Goal: Browse casually: Explore the website without a specific task or goal

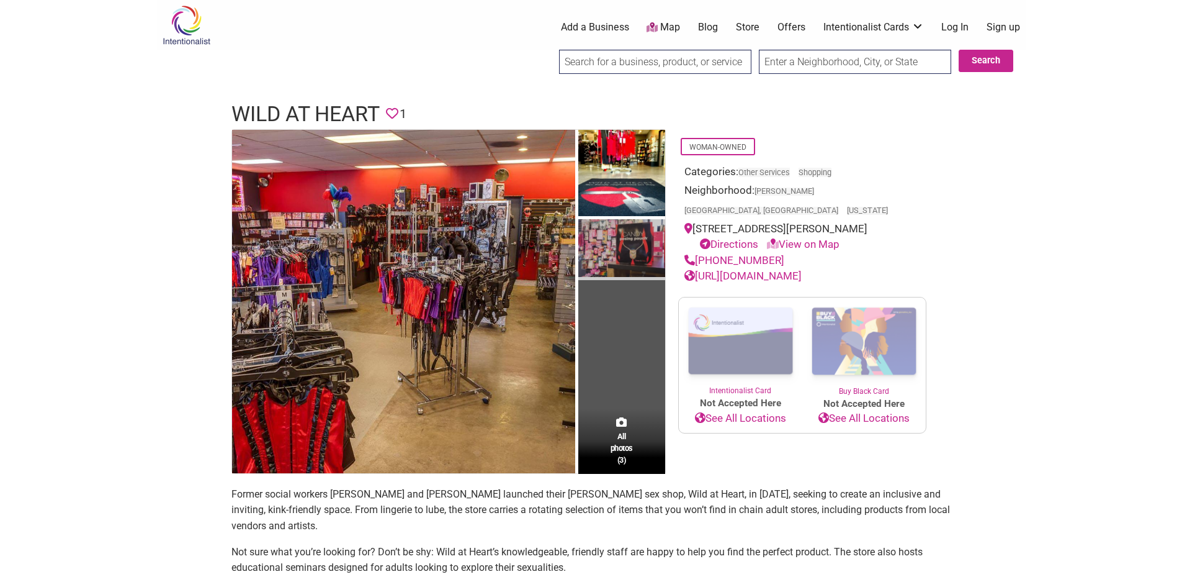
click at [585, 252] on img at bounding box center [621, 249] width 87 height 61
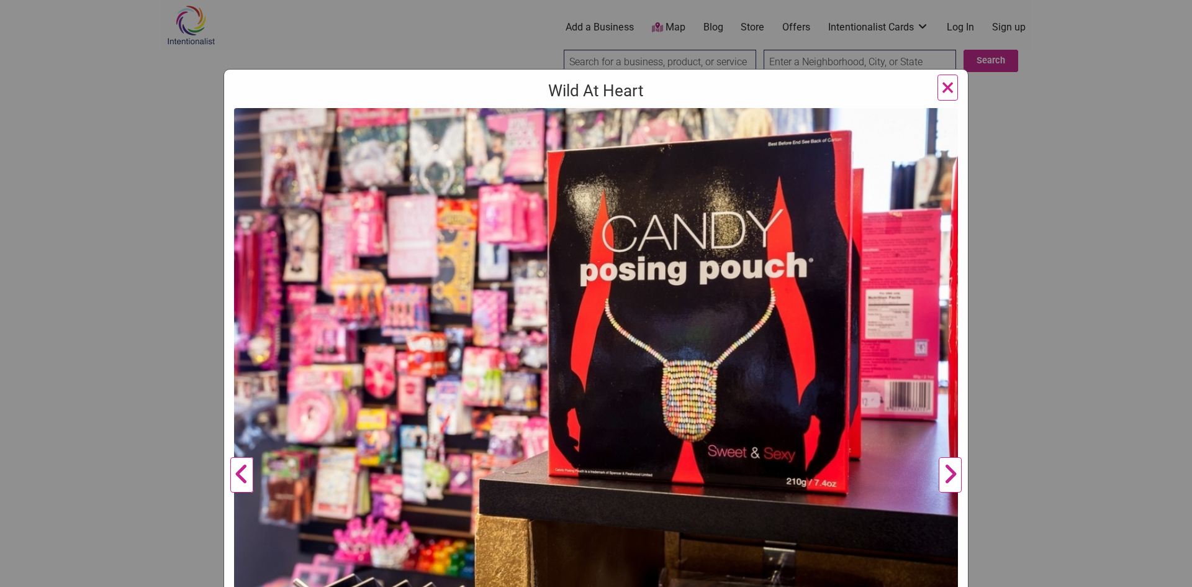
scroll to position [62, 0]
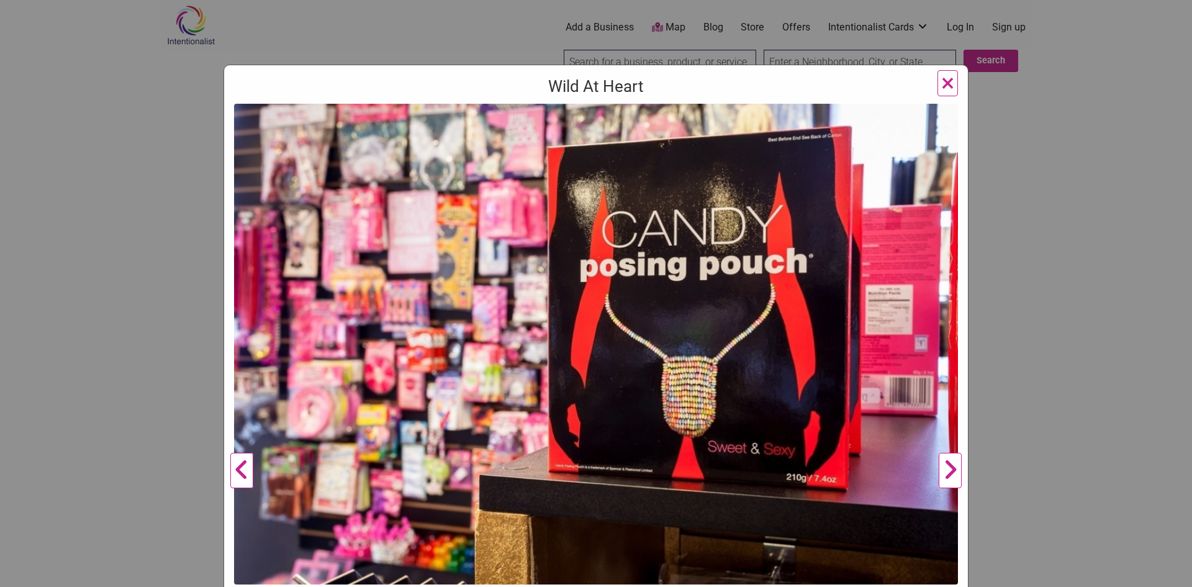
click at [585, 239] on div "Wild At Heart Previous Next 1 2 3 ×" at bounding box center [596, 293] width 1192 height 587
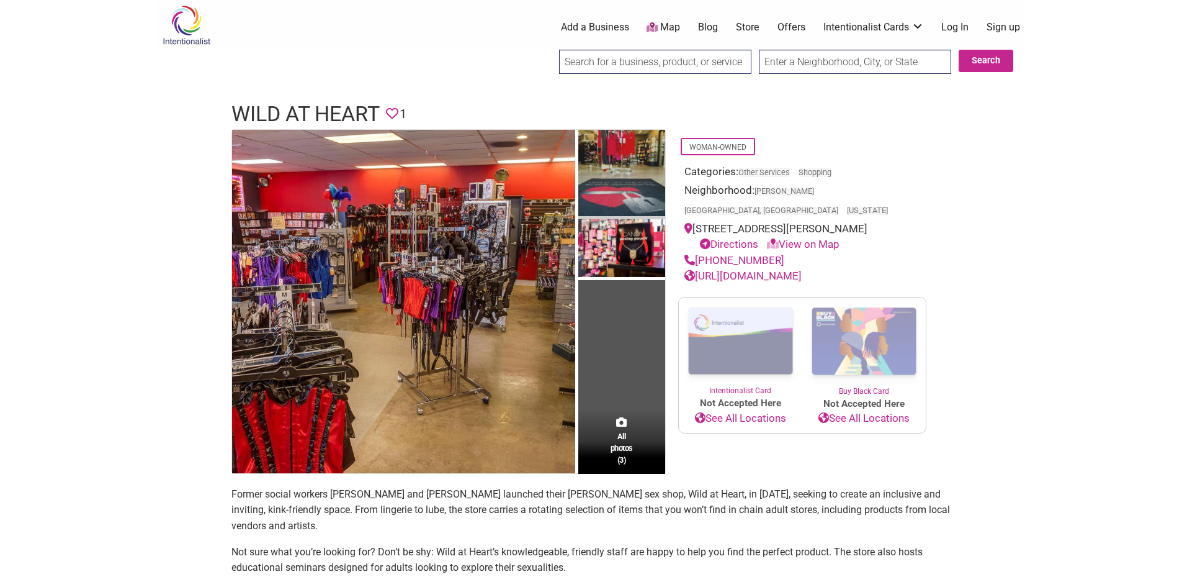
click at [585, 159] on img at bounding box center [621, 175] width 87 height 90
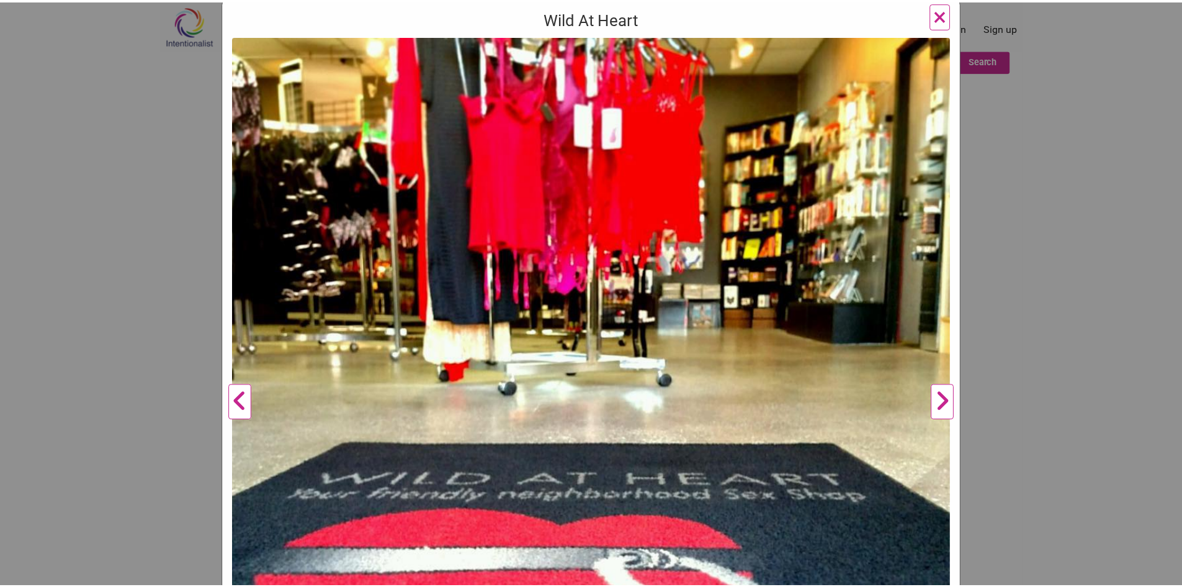
scroll to position [59, 0]
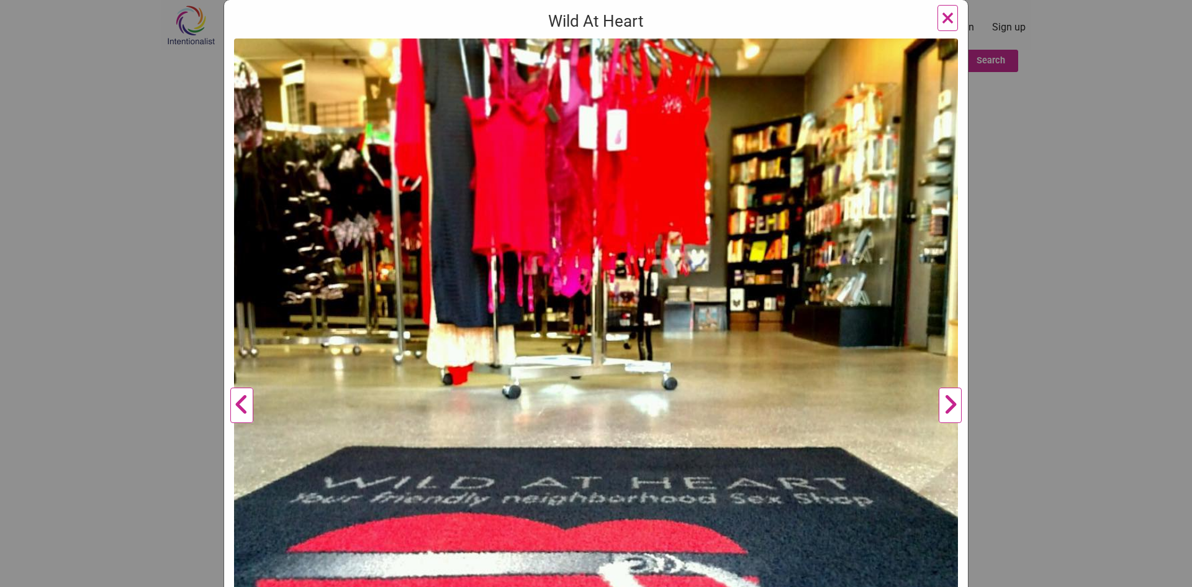
click at [585, 202] on div "Wild At Heart Previous Next 1 2 3 ×" at bounding box center [596, 293] width 1192 height 587
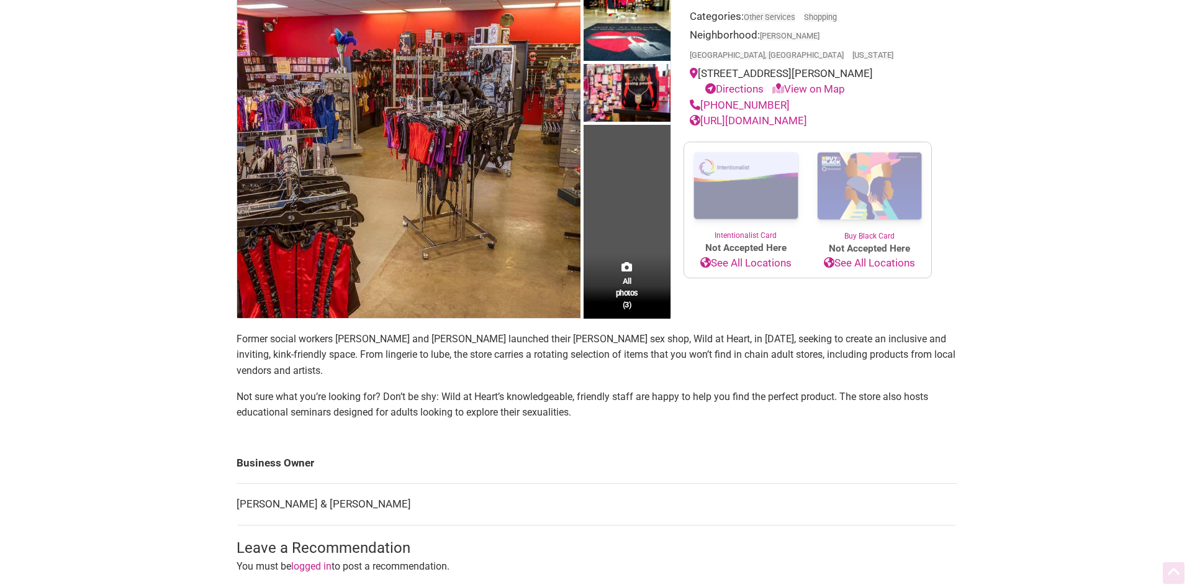
scroll to position [186, 0]
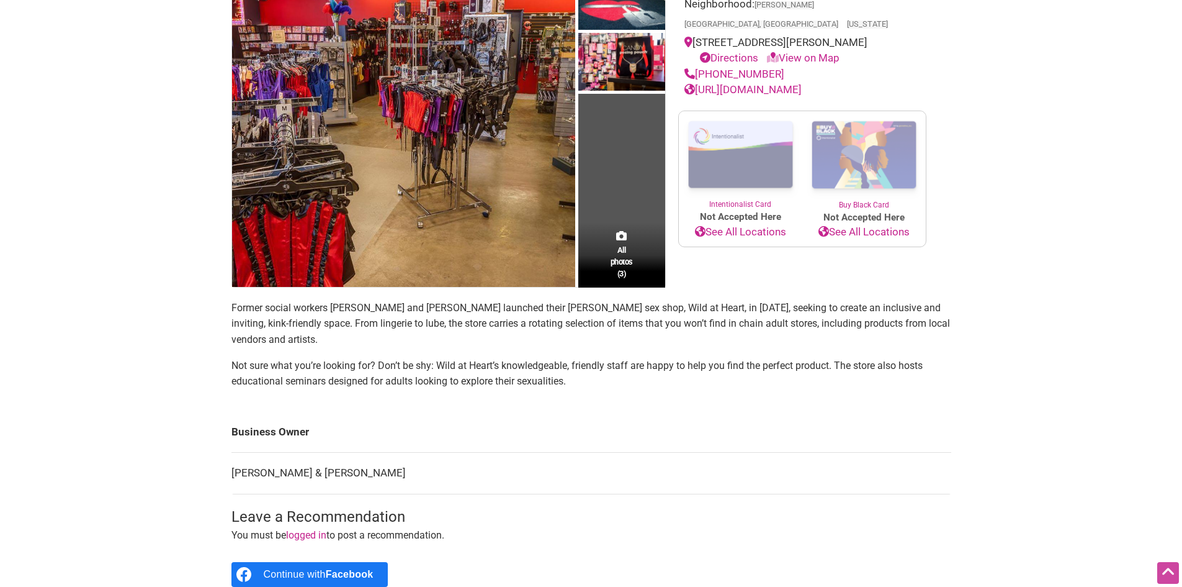
click at [585, 206] on td "All photos (3)" at bounding box center [621, 115] width 87 height 343
click at [585, 259] on span "All photos (3)" at bounding box center [622, 261] width 22 height 35
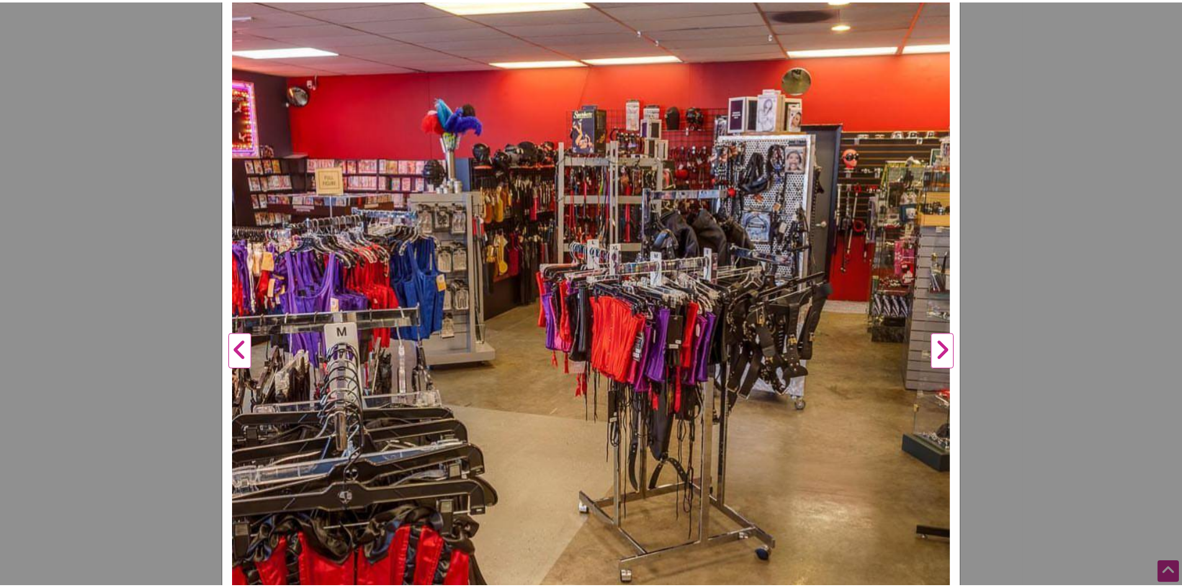
scroll to position [121, 0]
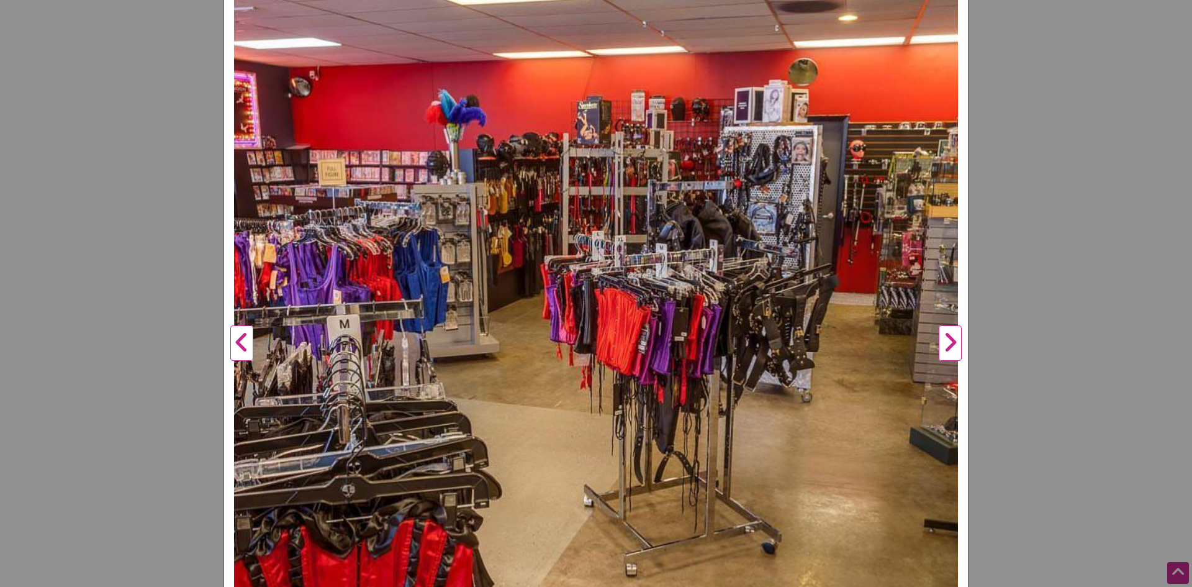
click at [585, 331] on img at bounding box center [596, 338] width 724 height 724
click at [585, 336] on button "Next" at bounding box center [950, 343] width 34 height 734
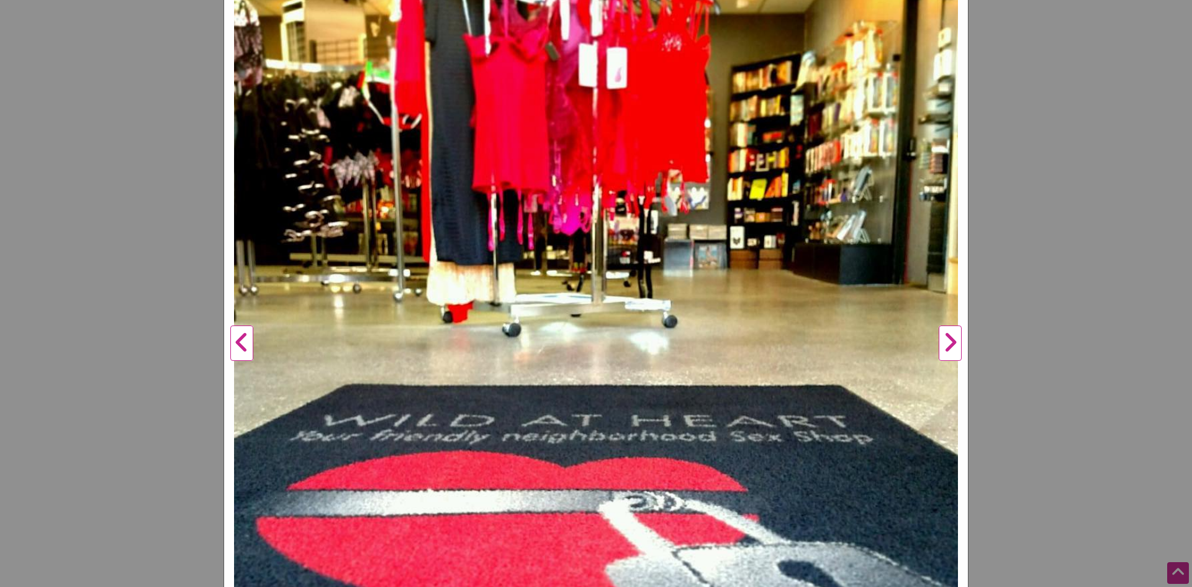
click at [585, 337] on button "Next" at bounding box center [950, 343] width 34 height 734
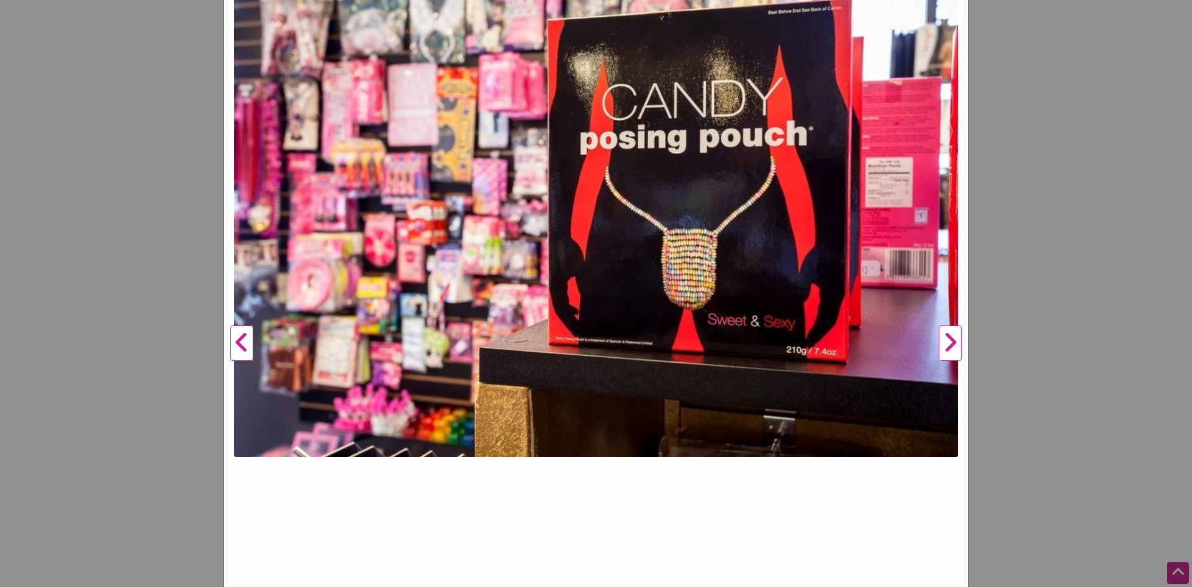
click at [585, 321] on div "Wild At Heart Previous Next 1 2 3 ×" at bounding box center [596, 293] width 1192 height 587
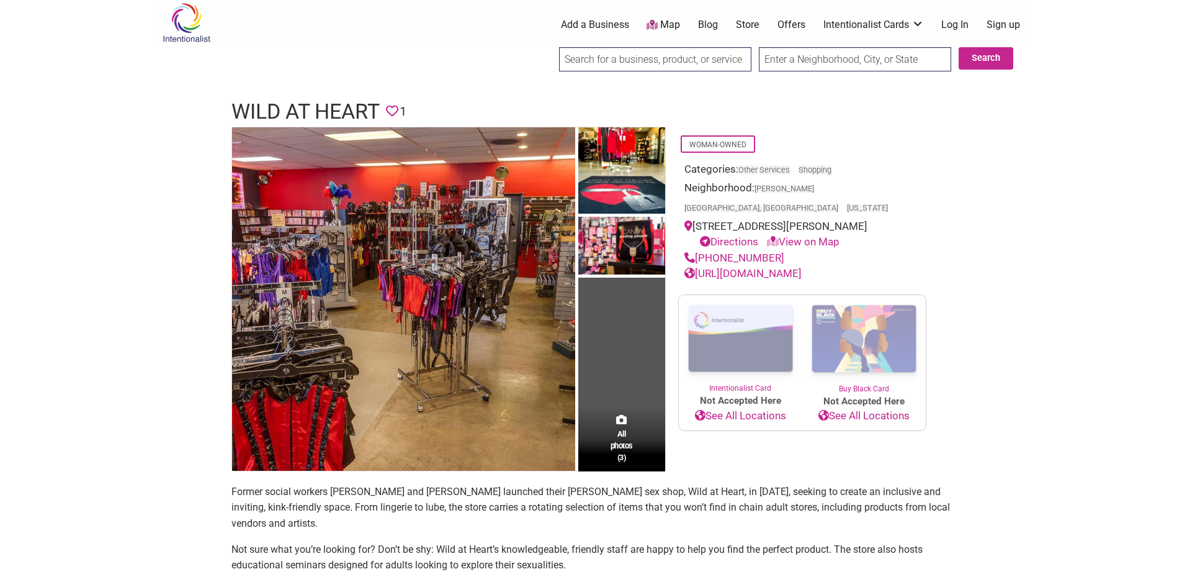
scroll to position [0, 0]
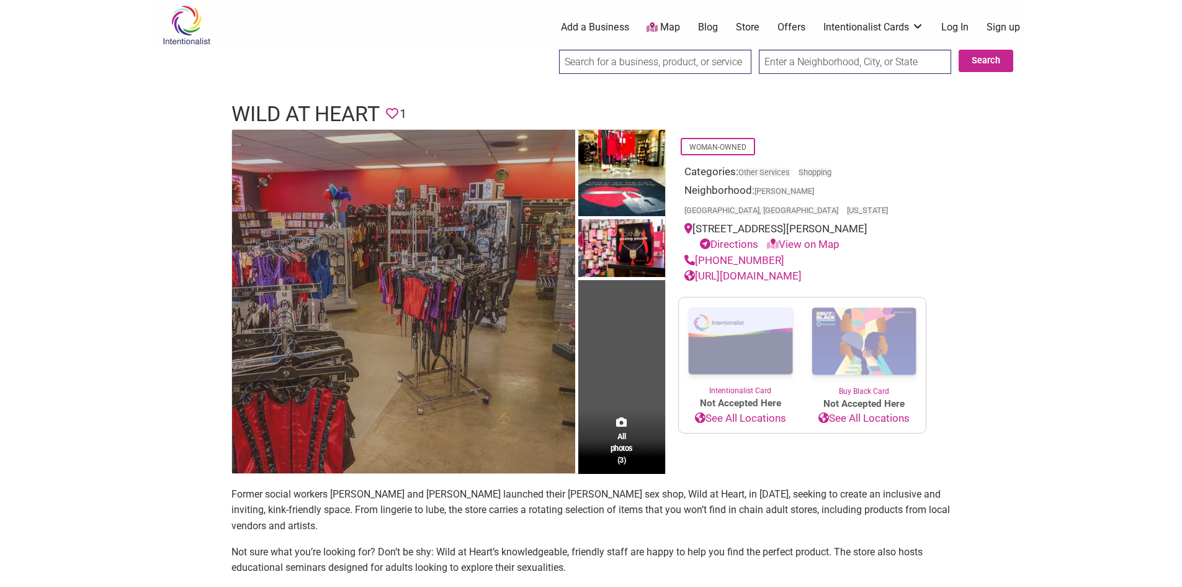
click at [337, 243] on img at bounding box center [403, 301] width 343 height 343
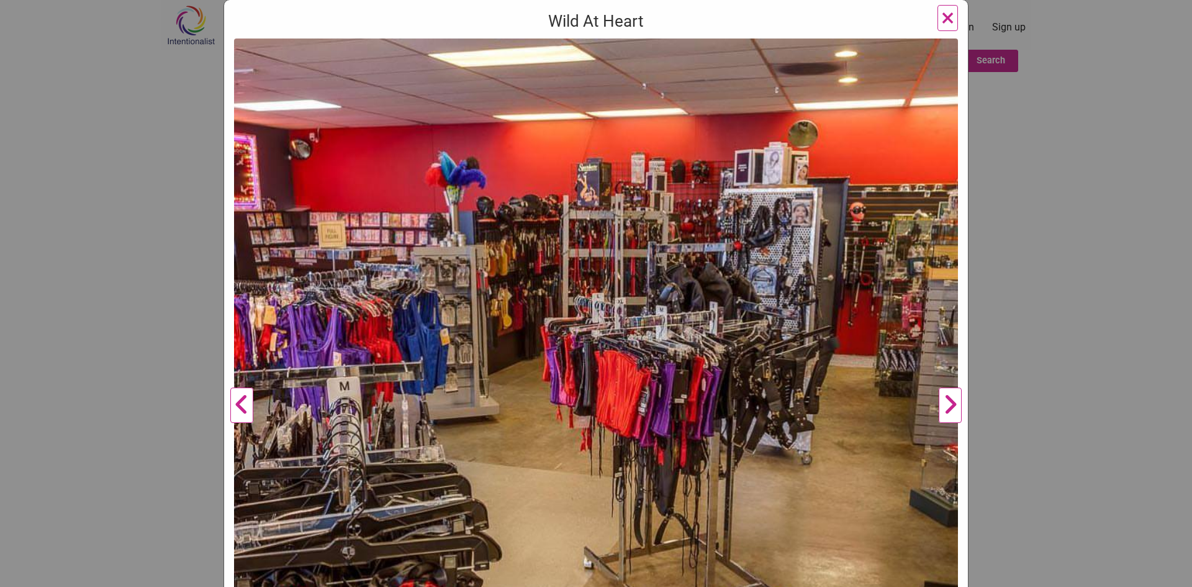
click at [348, 241] on img at bounding box center [596, 400] width 724 height 724
drag, startPoint x: 140, startPoint y: 159, endPoint x: 105, endPoint y: 88, distance: 78.8
click at [140, 158] on div "Wild At Heart Previous Next 1 2 3 ×" at bounding box center [596, 293] width 1192 height 587
